Goal: Find specific page/section: Find specific page/section

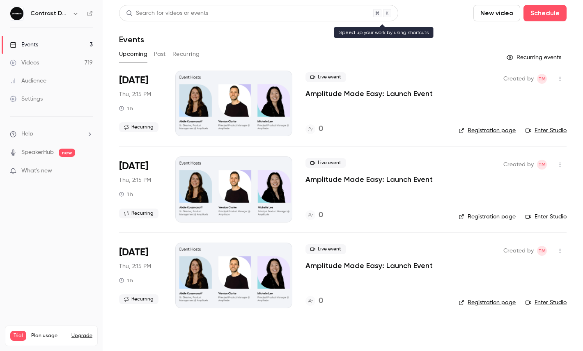
click at [182, 11] on div "Search for videos or events" at bounding box center [167, 13] width 82 height 9
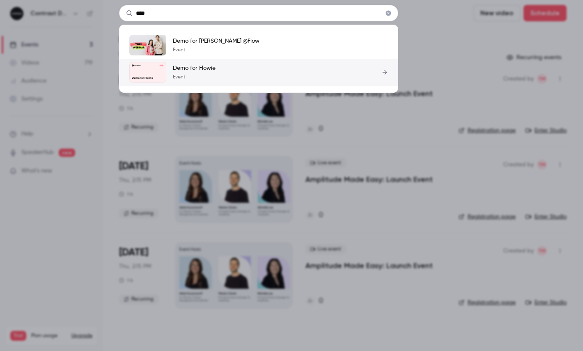
type input "****"
click at [228, 69] on link "Contrast Demos [DATE] Demo for Flowie Demo for Flowie Event" at bounding box center [258, 72] width 259 height 21
